Goal: Use online tool/utility: Utilize a website feature to perform a specific function

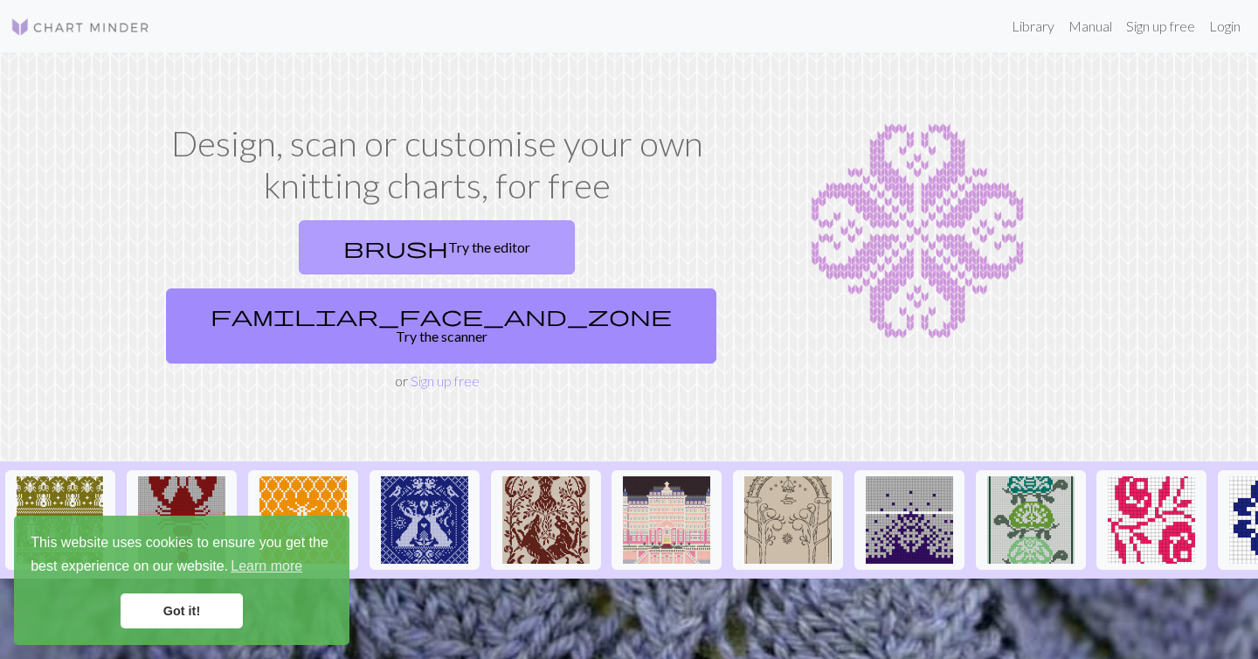
click at [339, 258] on link "brush Try the editor" at bounding box center [437, 247] width 276 height 54
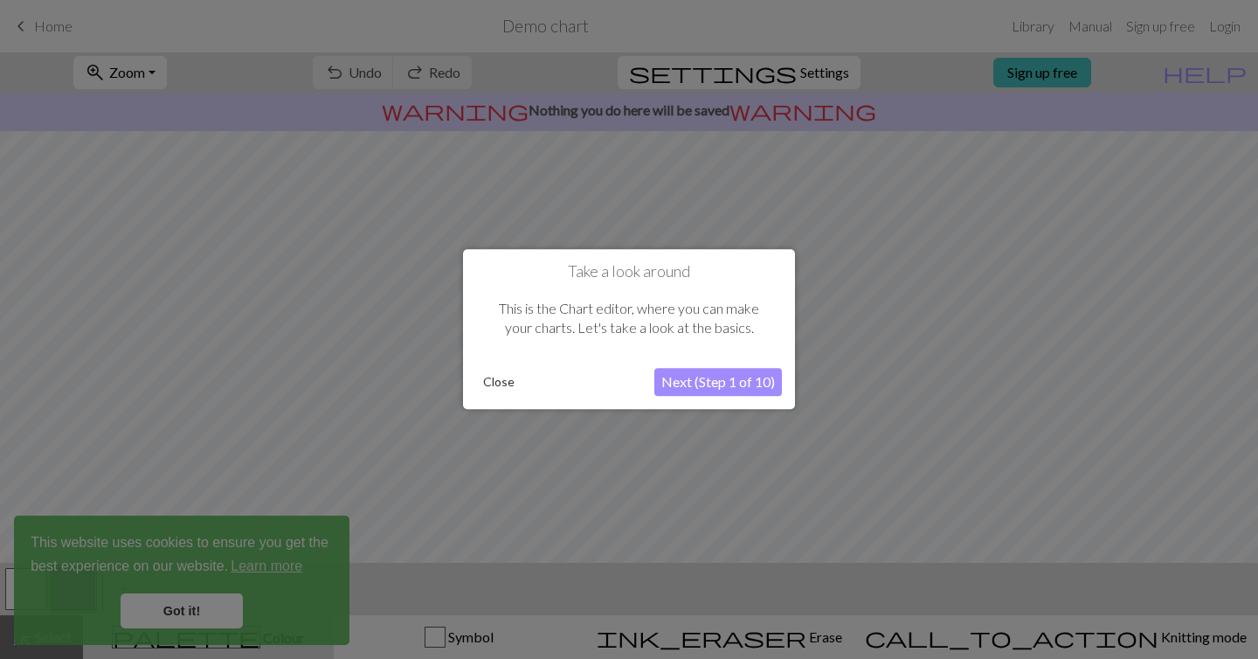
click at [495, 381] on button "Close" at bounding box center [498, 383] width 45 height 26
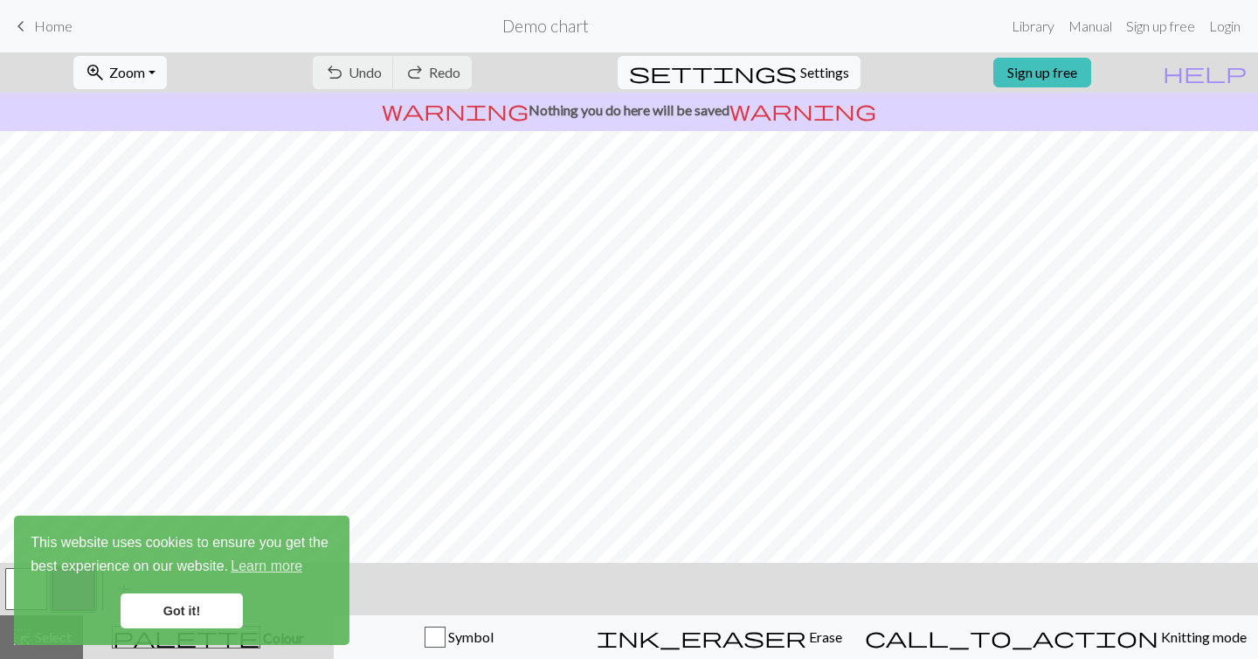
click at [190, 612] on link "Got it!" at bounding box center [182, 610] width 122 height 35
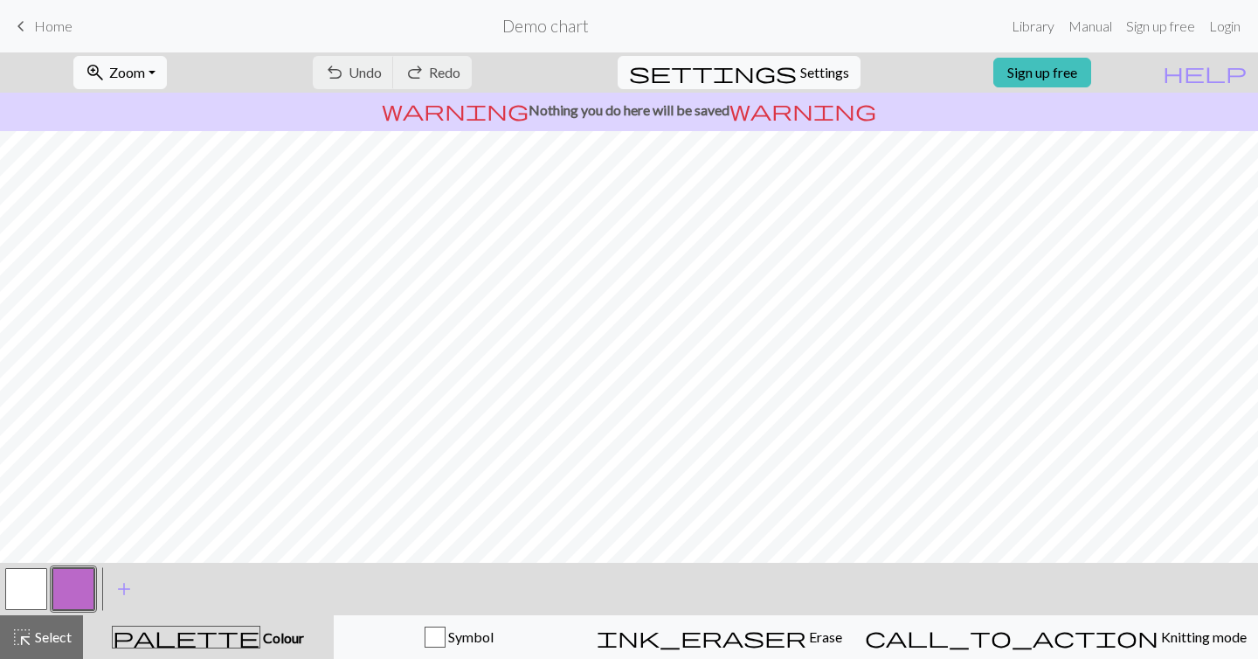
click at [441, 75] on div "undo Undo Undo redo Redo Redo" at bounding box center [392, 72] width 185 height 40
click at [485, 73] on div "undo Undo Undo redo Redo Redo" at bounding box center [392, 72] width 185 height 40
click at [40, 590] on button "button" at bounding box center [26, 589] width 42 height 42
click at [62, 586] on button "button" at bounding box center [73, 589] width 42 height 42
click at [21, 588] on button "button" at bounding box center [26, 589] width 42 height 42
